Goal: Transaction & Acquisition: Purchase product/service

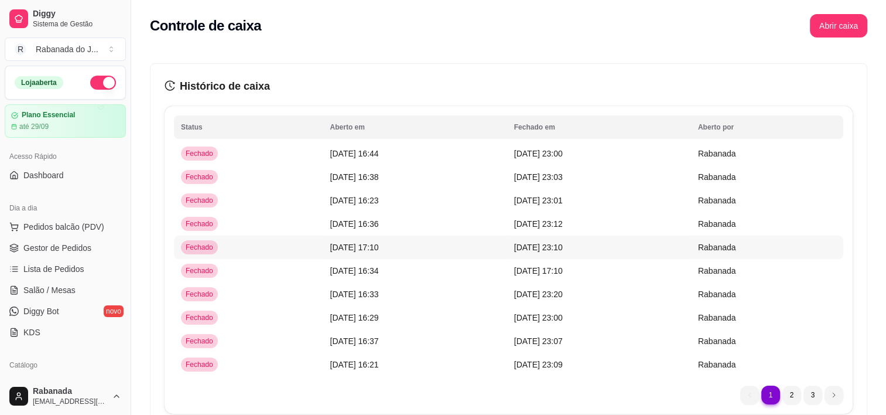
scroll to position [410, 0]
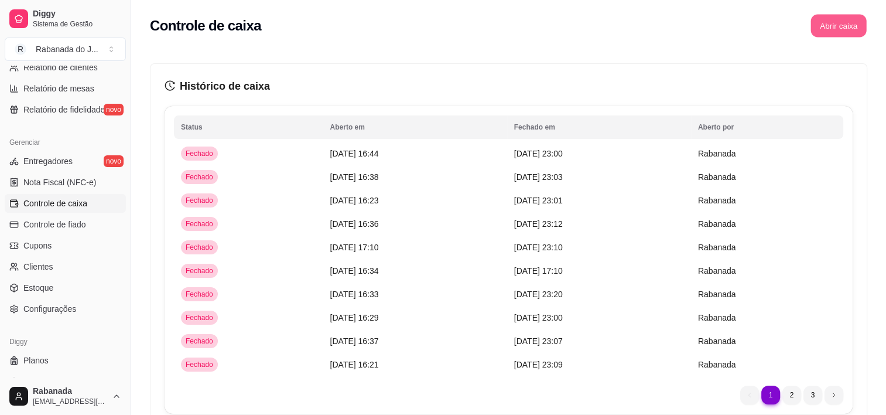
click at [834, 16] on button "Abrir caixa" at bounding box center [838, 26] width 56 height 23
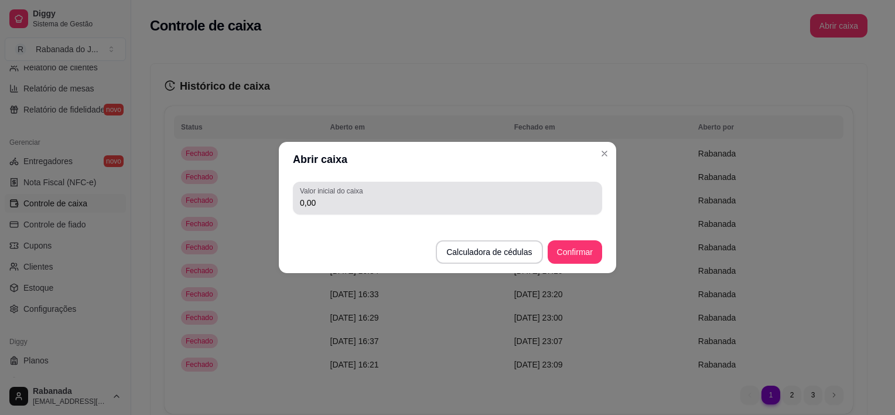
click at [328, 201] on input "0,00" at bounding box center [447, 203] width 295 height 12
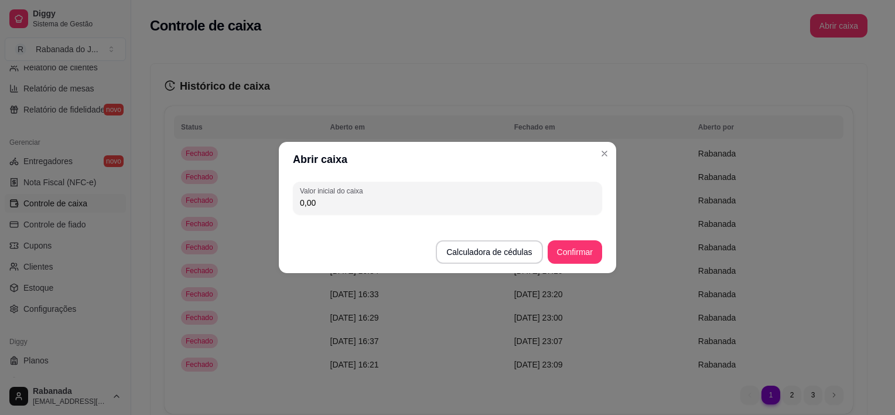
click at [326, 197] on input "0,00" at bounding box center [447, 203] width 295 height 12
drag, startPoint x: 326, startPoint y: 197, endPoint x: 266, endPoint y: 198, distance: 59.7
click at [270, 198] on div "Abrir caixa Valor inicial do caixa 0,00 Calculadora de cédulas Confirmar" at bounding box center [447, 207] width 895 height 415
type input "74,00"
click at [585, 256] on button "Confirmar" at bounding box center [574, 252] width 53 height 23
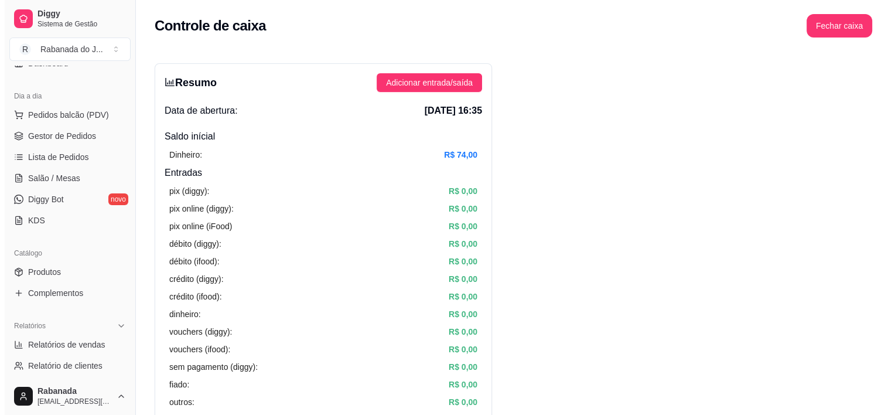
scroll to position [0, 0]
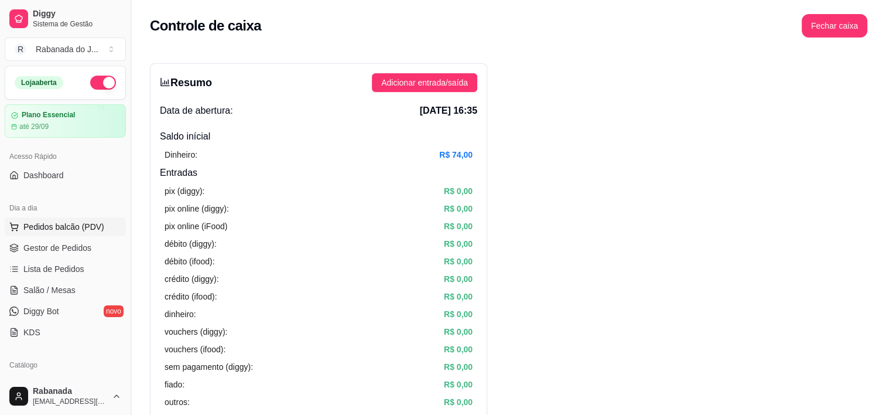
click at [67, 228] on span "Pedidos balcão (PDV)" at bounding box center [63, 227] width 81 height 12
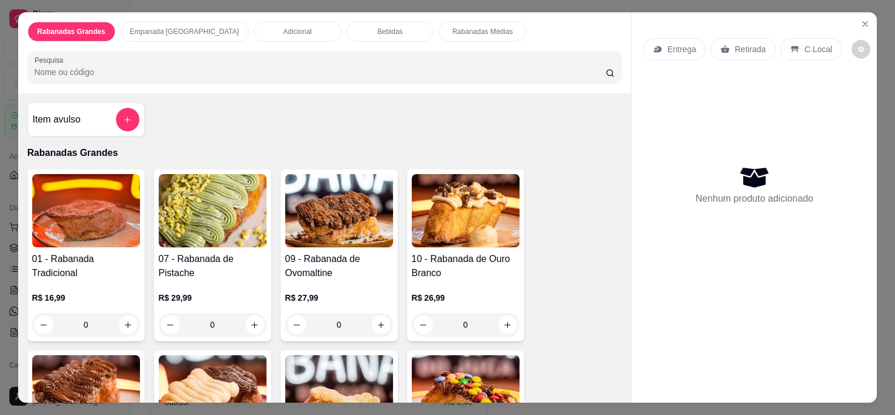
click at [162, 29] on p "Empanada [GEOGRAPHIC_DATA]" at bounding box center [184, 31] width 109 height 9
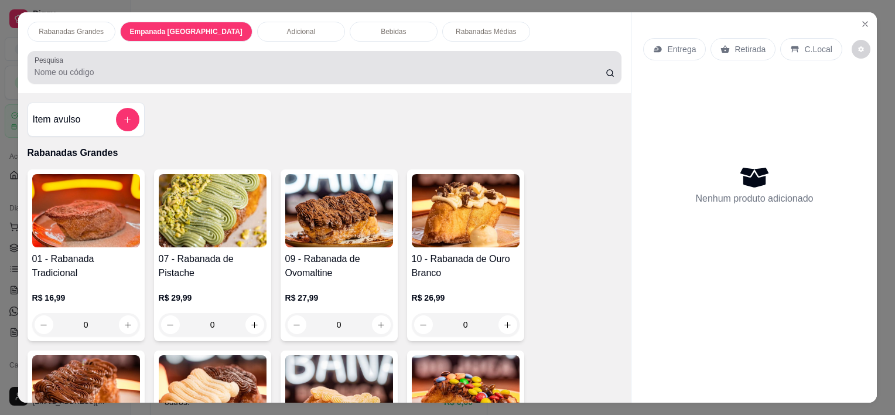
scroll to position [29, 0]
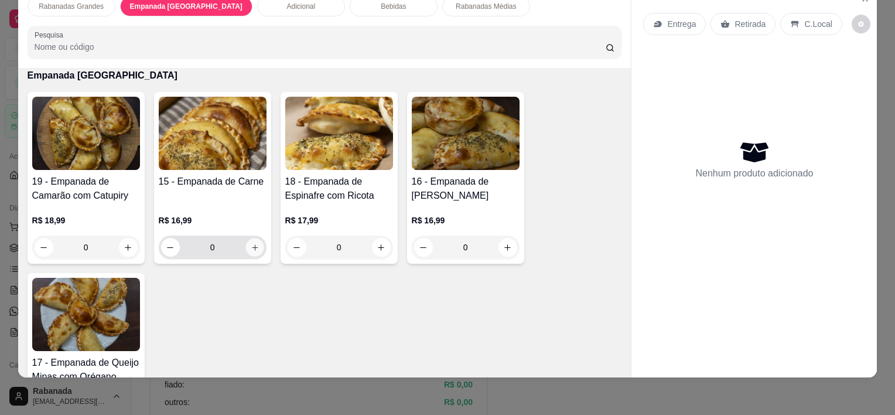
click at [253, 243] on icon "increase-product-quantity" at bounding box center [254, 247] width 9 height 9
type input "1"
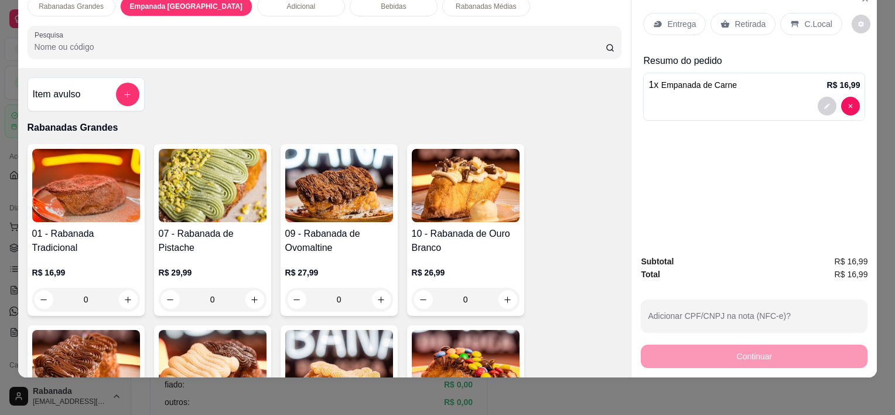
scroll to position [0, 0]
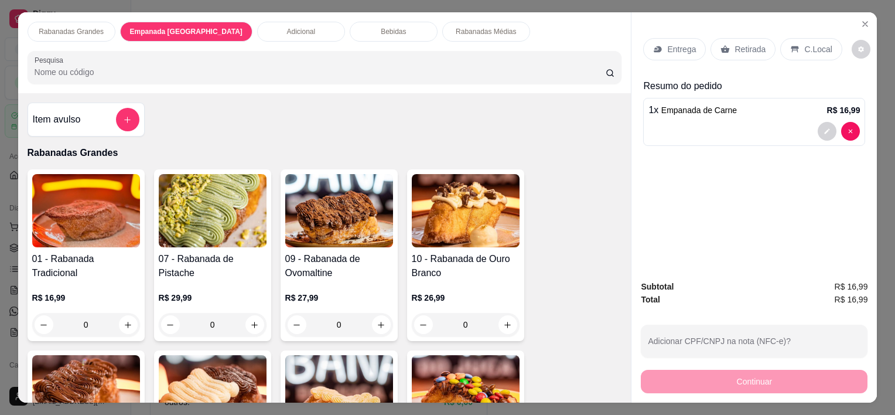
click at [257, 31] on div "Adicional" at bounding box center [301, 32] width 88 height 20
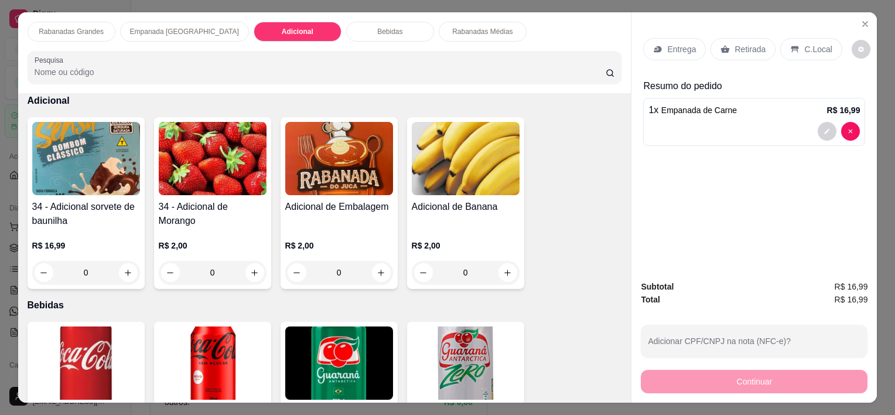
click at [346, 23] on div "Bebidas" at bounding box center [390, 32] width 88 height 20
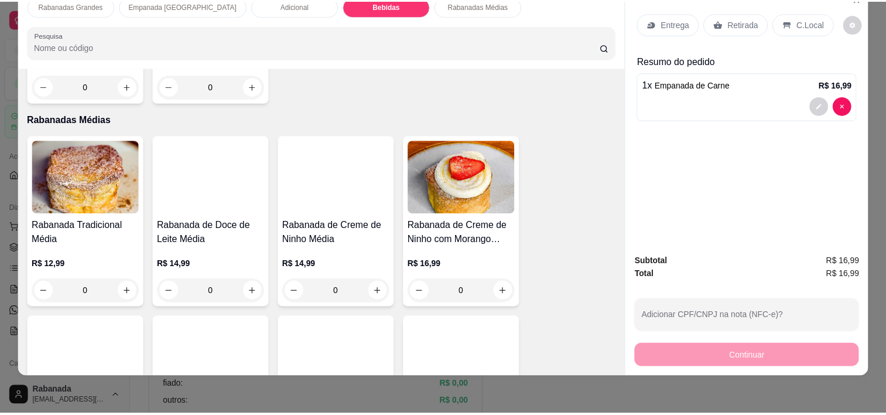
scroll to position [1794, 0]
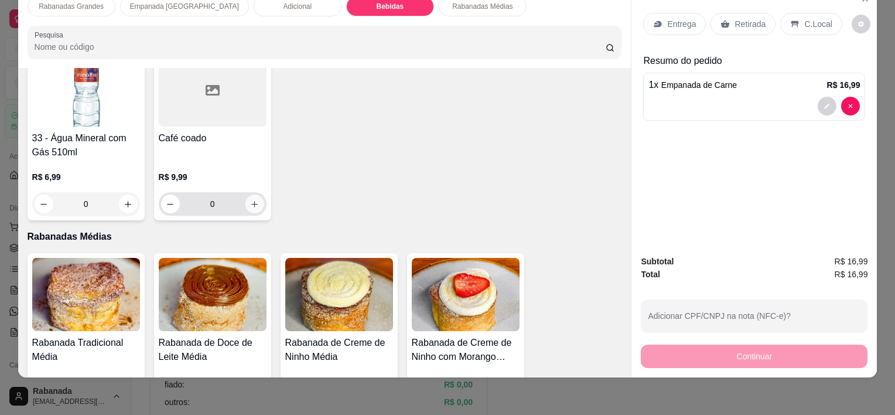
click at [251, 201] on icon "increase-product-quantity" at bounding box center [254, 204] width 6 height 6
type input "1"
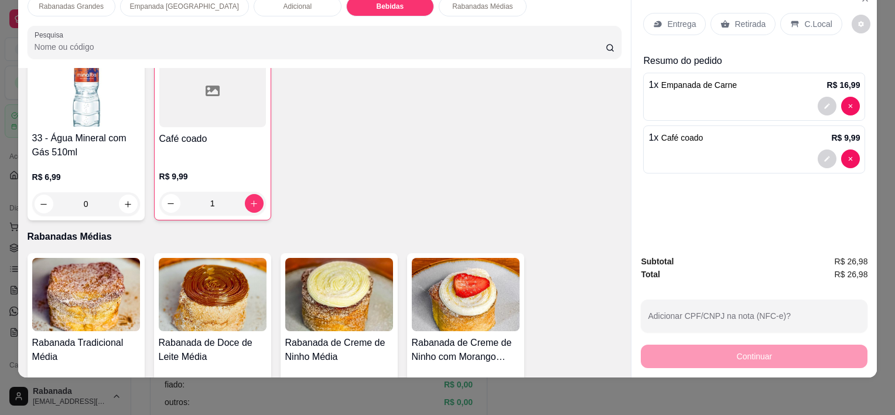
click at [812, 25] on div "C.Local" at bounding box center [810, 24] width 61 height 22
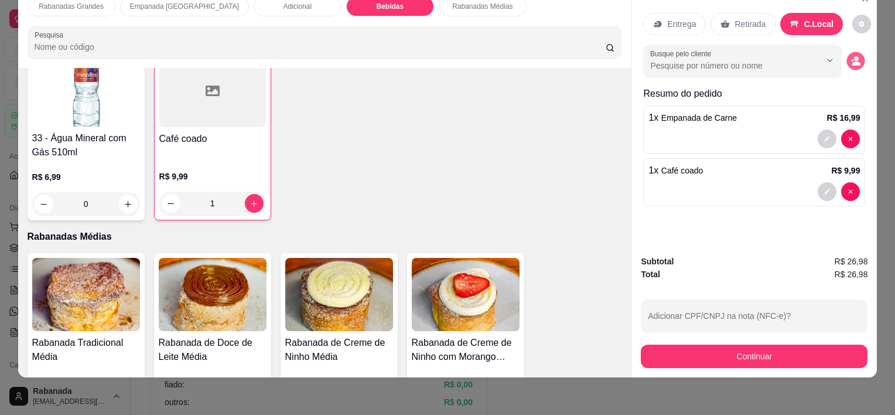
click at [856, 56] on icon "decrease-product-quantity" at bounding box center [856, 61] width 10 height 10
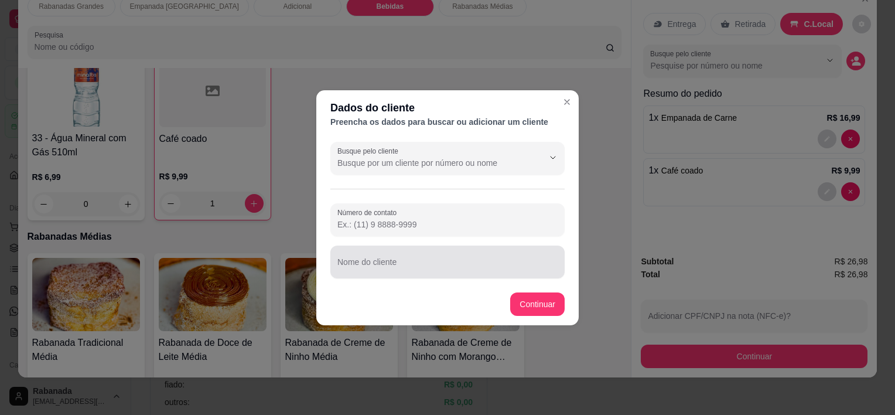
click at [424, 273] on div at bounding box center [447, 261] width 220 height 23
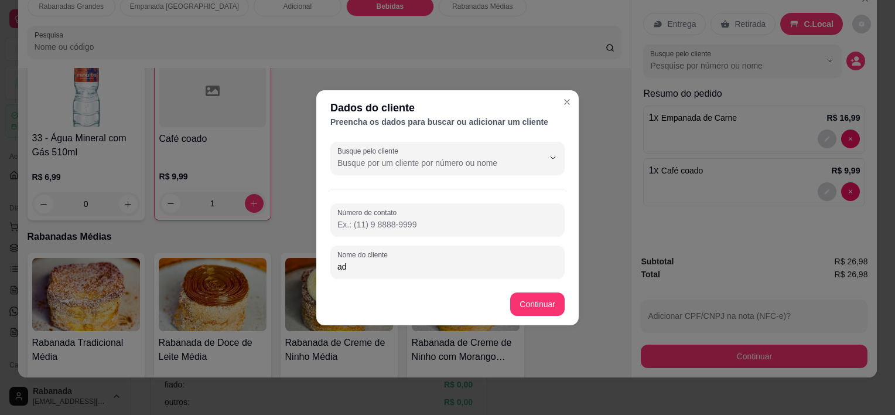
type input "a"
type input "edia"
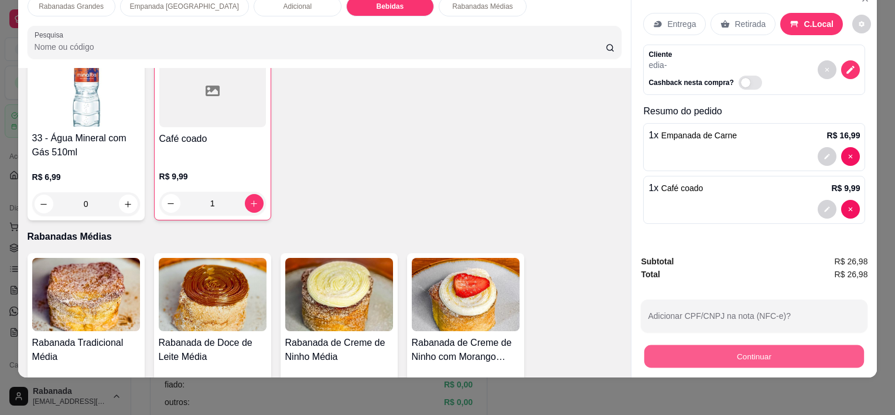
click at [721, 351] on button "Continuar" at bounding box center [754, 355] width 220 height 23
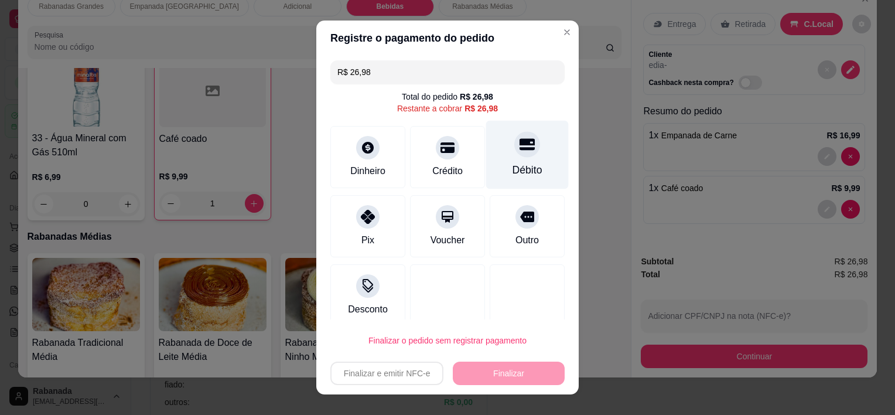
click at [502, 159] on div "Débito" at bounding box center [527, 155] width 83 height 68
type input "R$ 0,00"
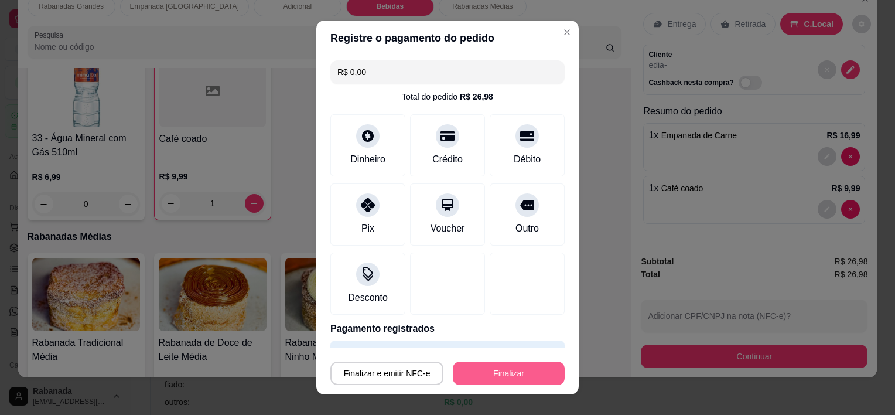
click at [506, 377] on button "Finalizar" at bounding box center [509, 372] width 112 height 23
type input "0"
type input "-R$ 26,98"
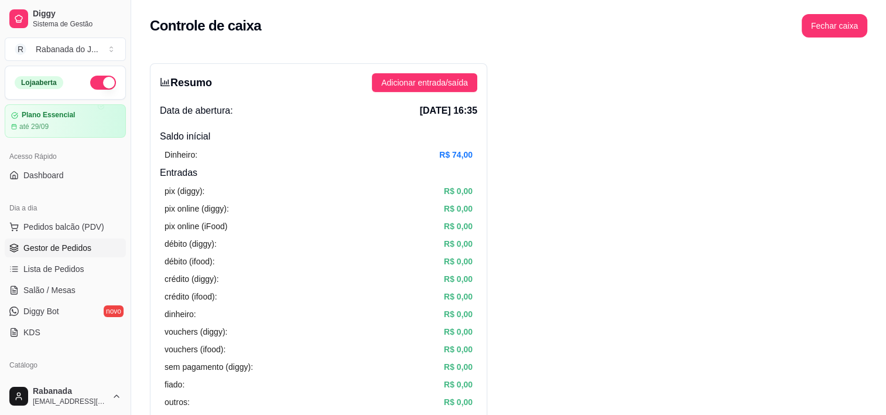
click at [68, 249] on span "Gestor de Pedidos" at bounding box center [57, 248] width 68 height 12
